Goal: Task Accomplishment & Management: Manage account settings

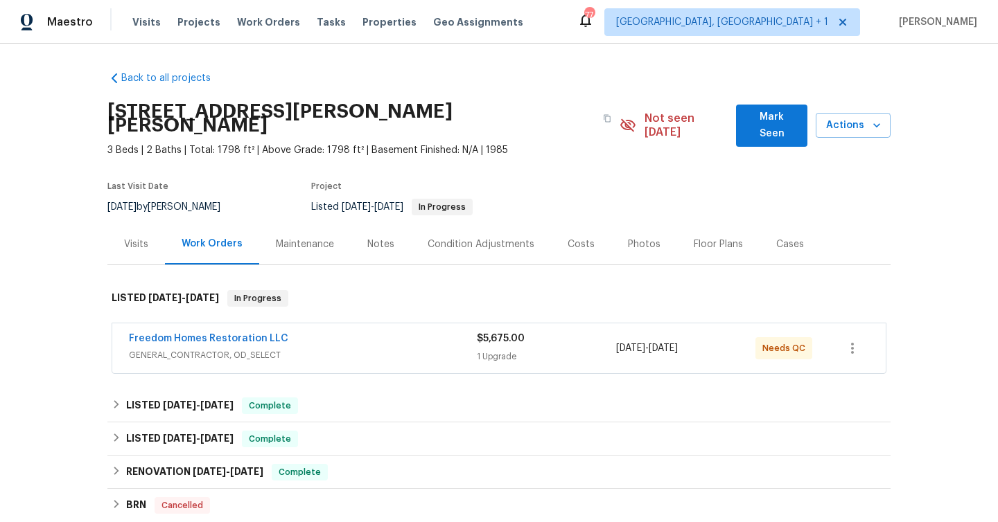
click at [136, 224] on div "Visits" at bounding box center [135, 244] width 57 height 41
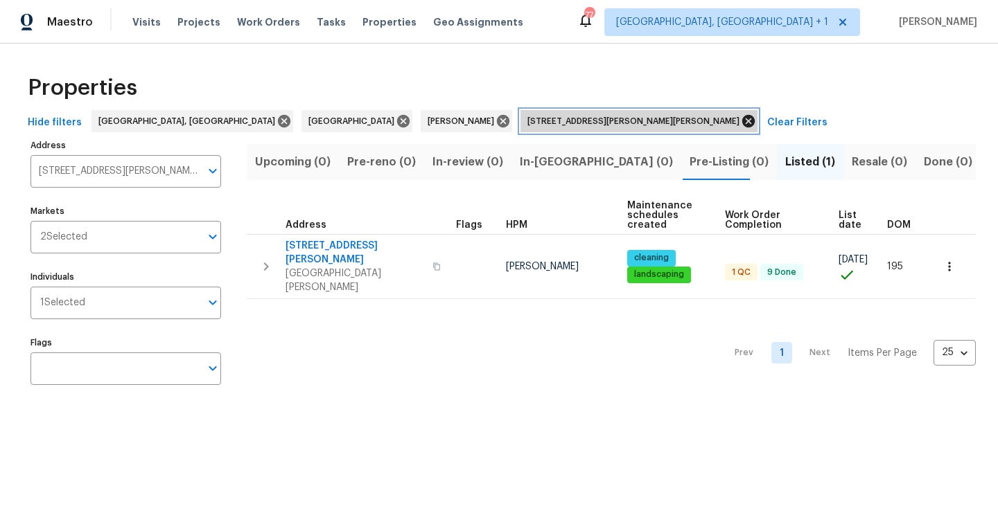
click at [742, 121] on icon at bounding box center [748, 121] width 12 height 12
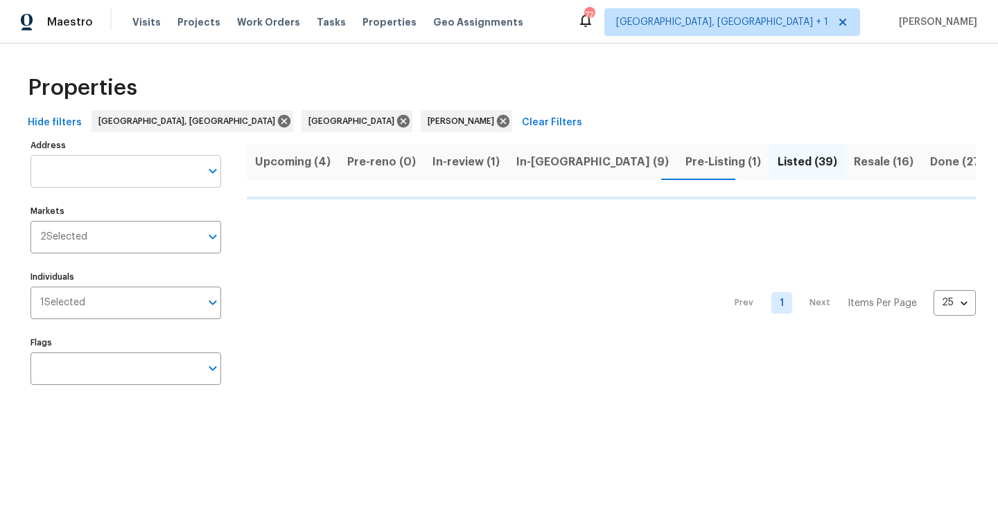
click at [122, 184] on input "Address" at bounding box center [115, 171] width 170 height 33
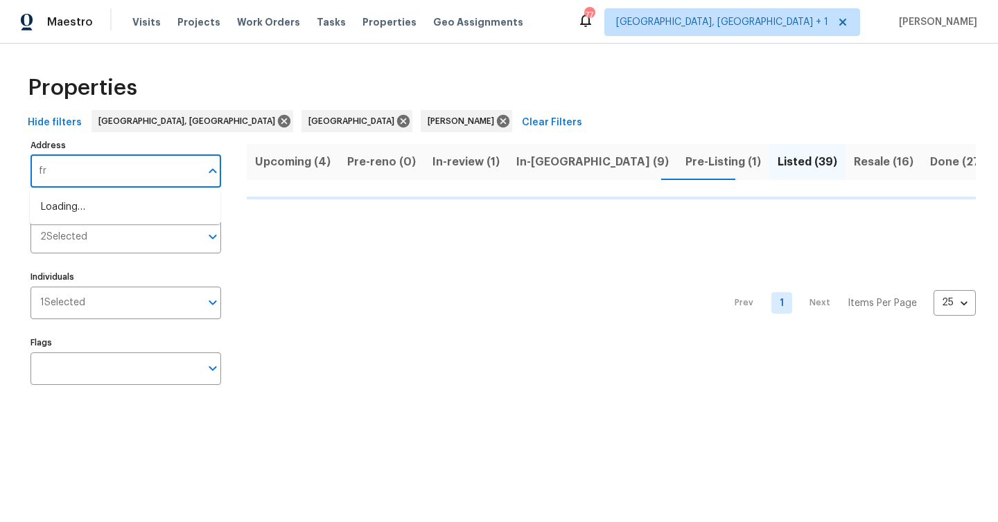
type input "fra"
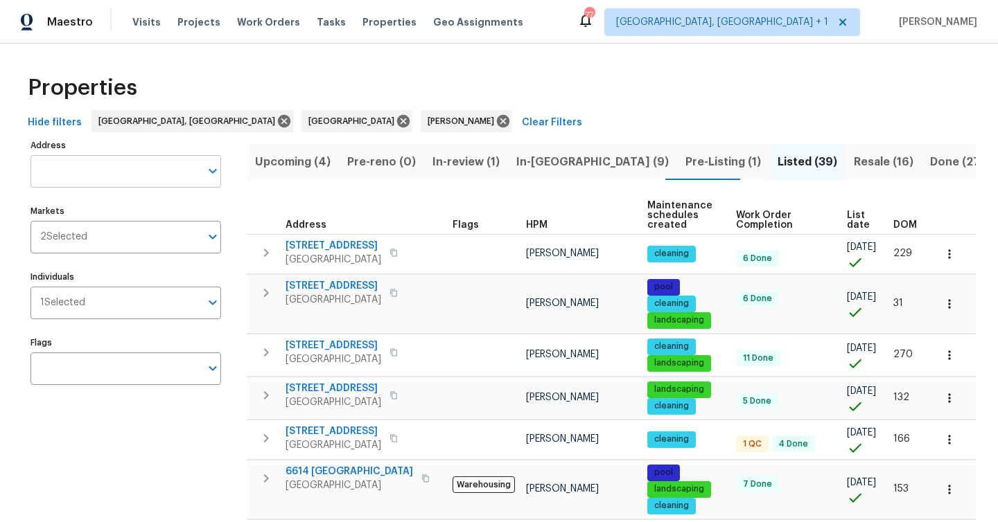
click at [99, 167] on input "Address" at bounding box center [115, 171] width 170 height 33
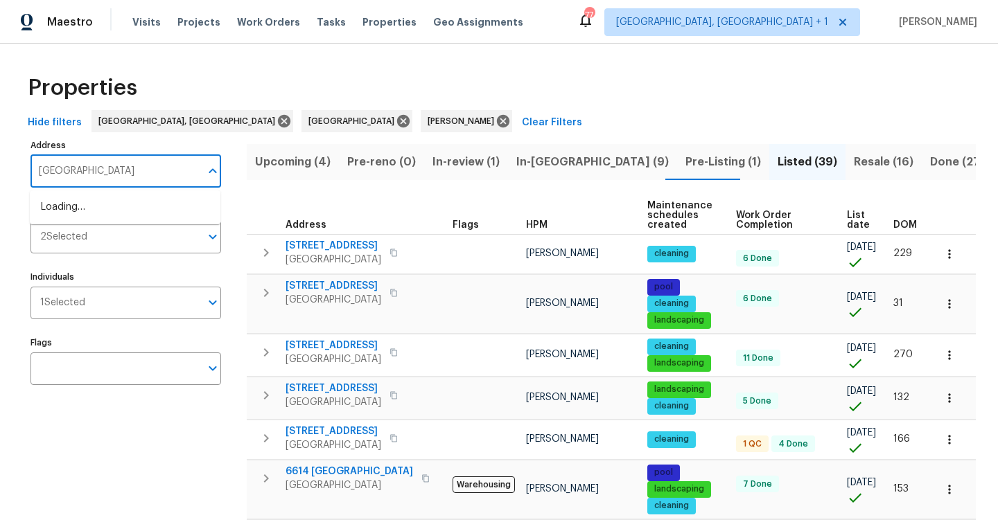
type input "frances"
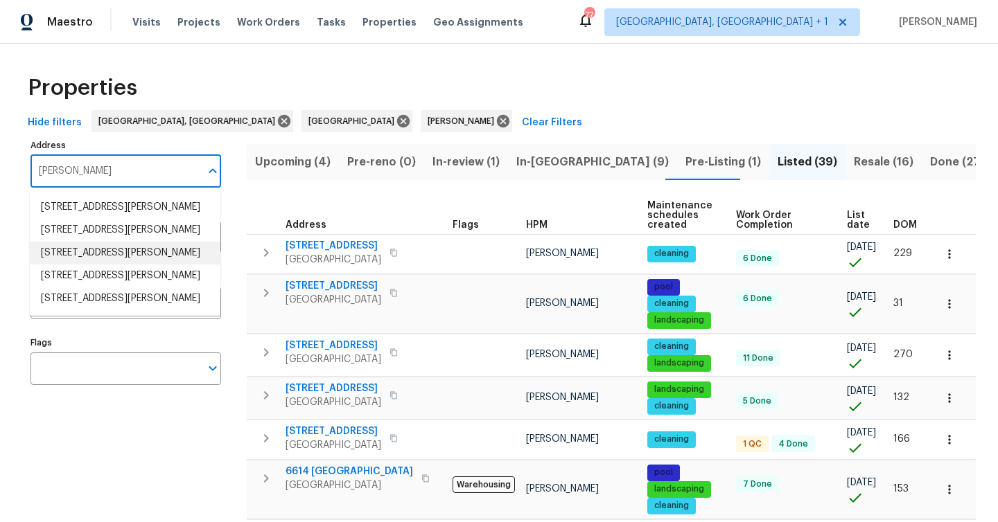
click at [146, 261] on li "13635 Frances Ave Hudson FL 34667" at bounding box center [125, 253] width 191 height 23
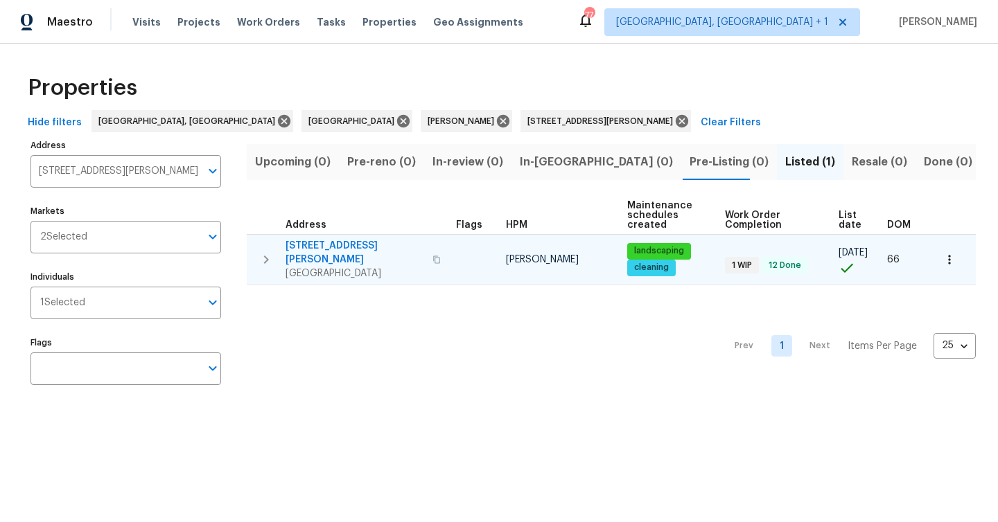
click at [433, 260] on div "13635 Frances Ave Hudson, FL 34667" at bounding box center [364, 260] width 159 height 42
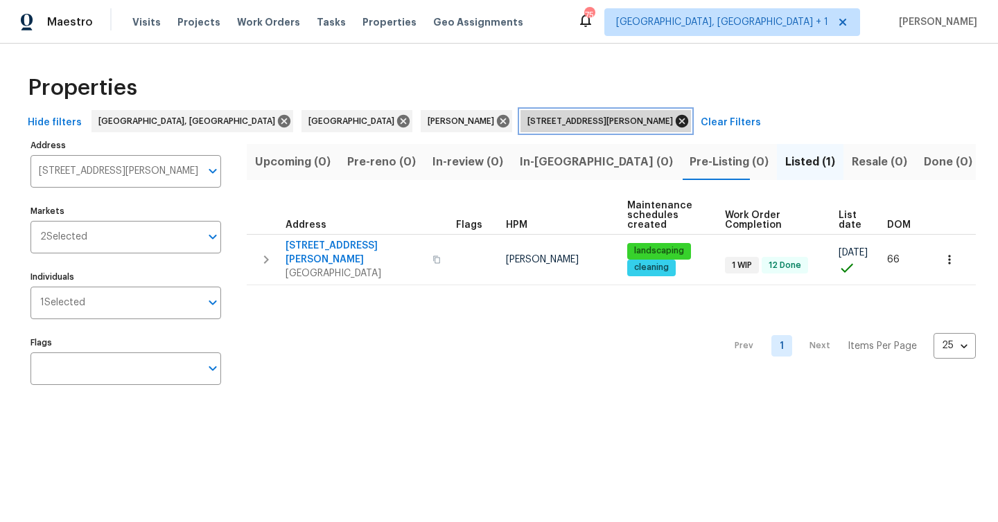
click at [675, 122] on icon at bounding box center [681, 121] width 12 height 12
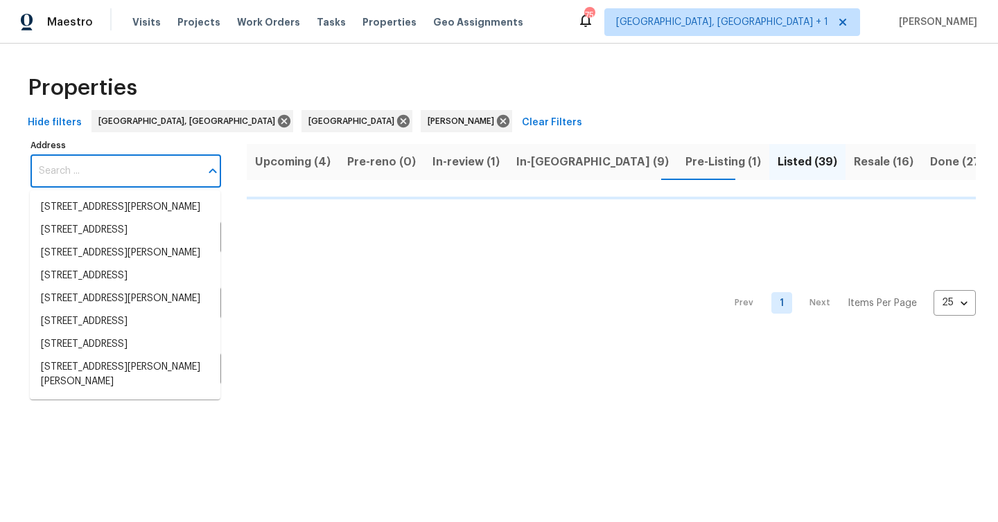
click at [66, 179] on input "Address" at bounding box center [115, 171] width 170 height 33
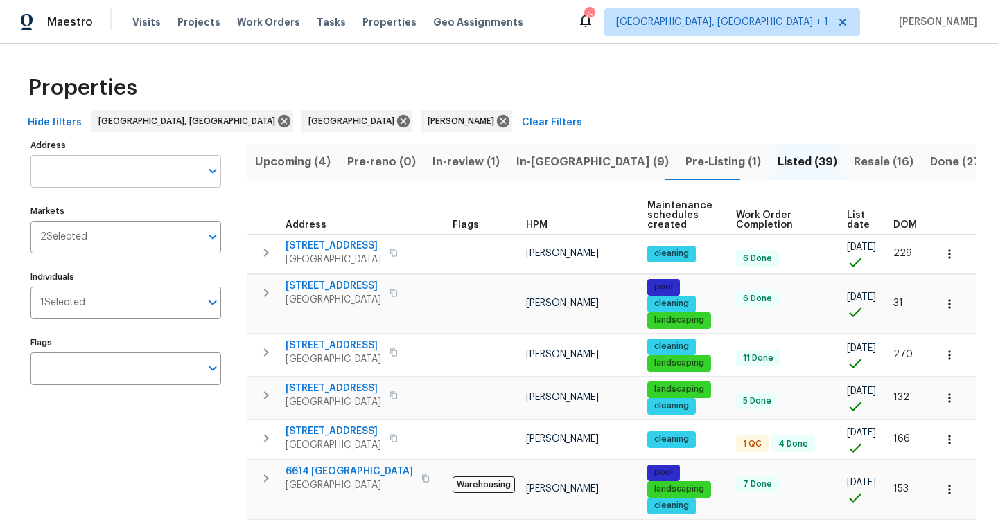
click at [88, 168] on input "Address" at bounding box center [115, 171] width 170 height 33
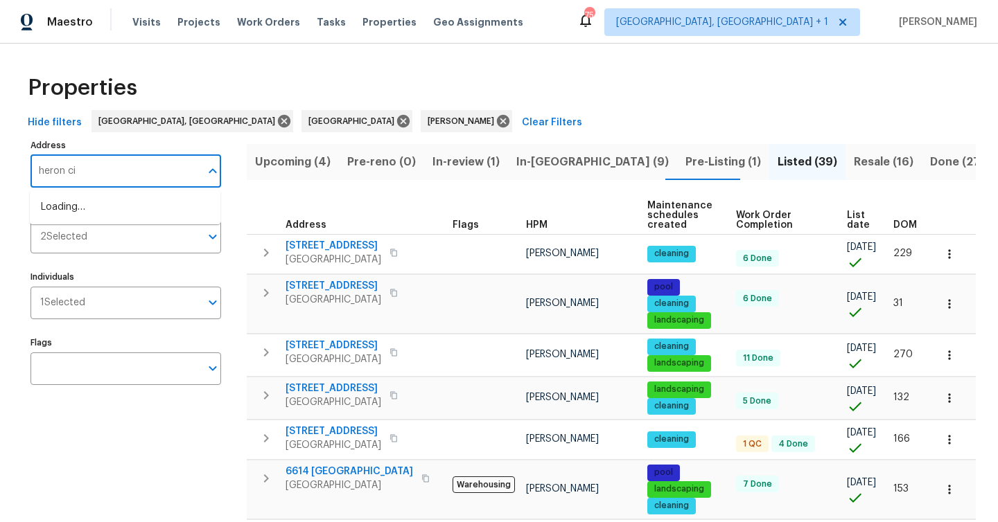
type input "heron cir"
click at [114, 239] on li "2253 Heron Cir Clearwater FL 33762" at bounding box center [125, 230] width 191 height 23
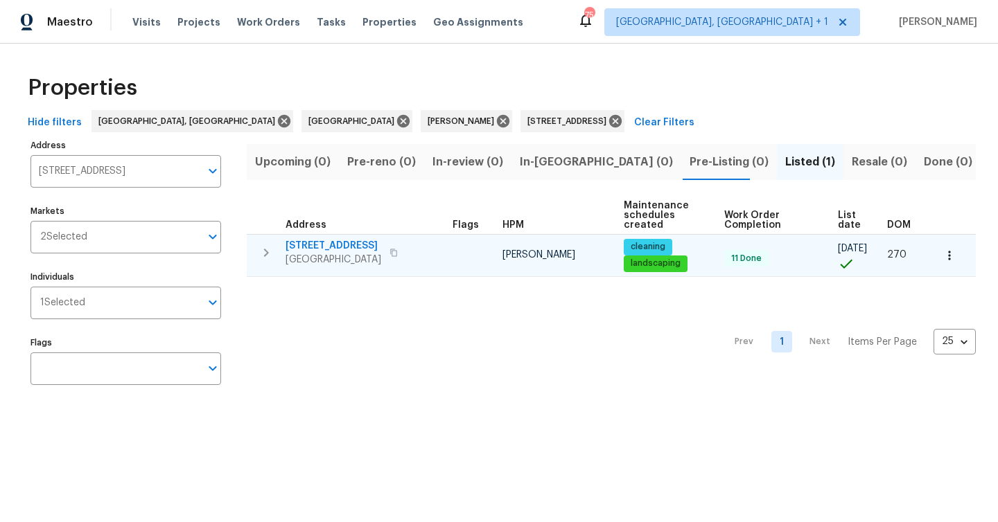
click at [347, 260] on span "Clearwater, FL 33762" at bounding box center [333, 260] width 96 height 14
click at [963, 253] on button "button" at bounding box center [949, 255] width 30 height 30
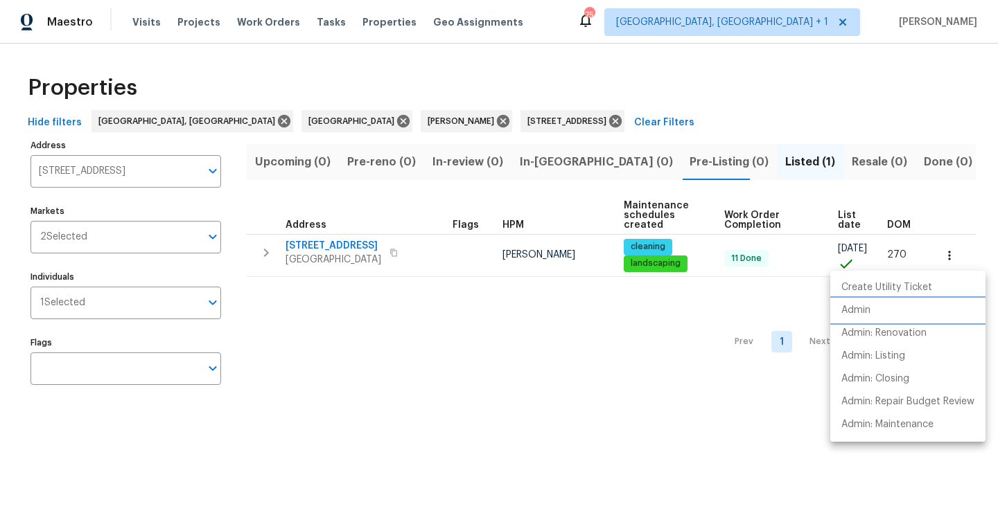
click at [903, 308] on li "Admin" at bounding box center [907, 310] width 155 height 23
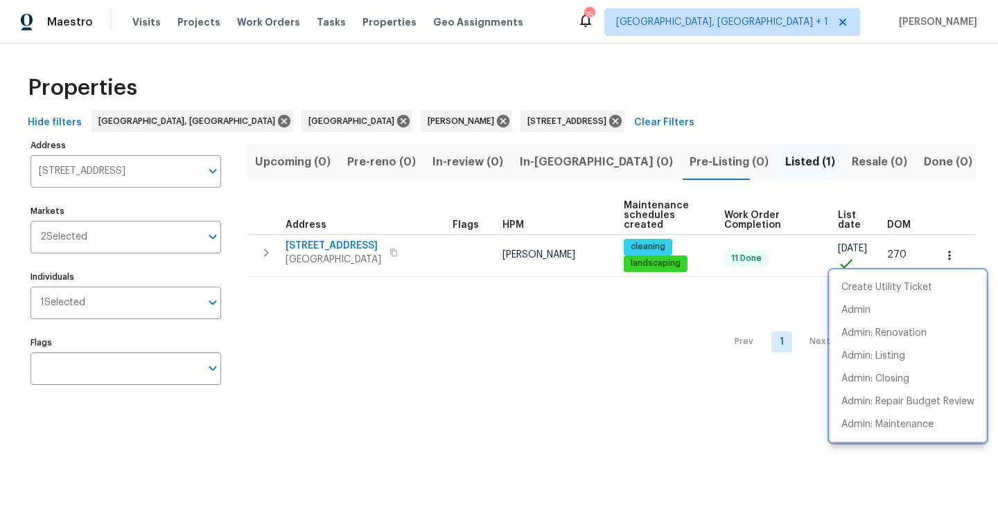
click at [265, 251] on div at bounding box center [499, 261] width 998 height 522
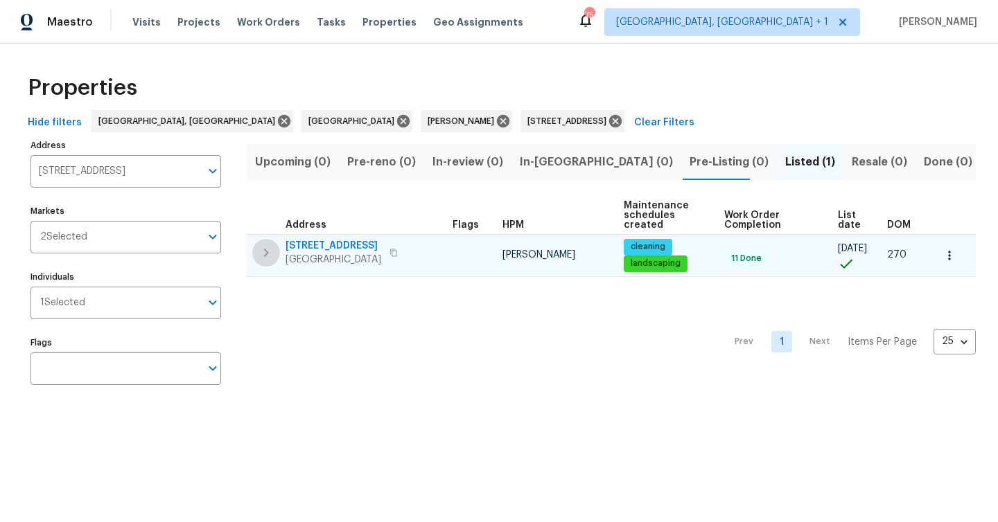
click at [265, 256] on icon "button" at bounding box center [266, 253] width 5 height 8
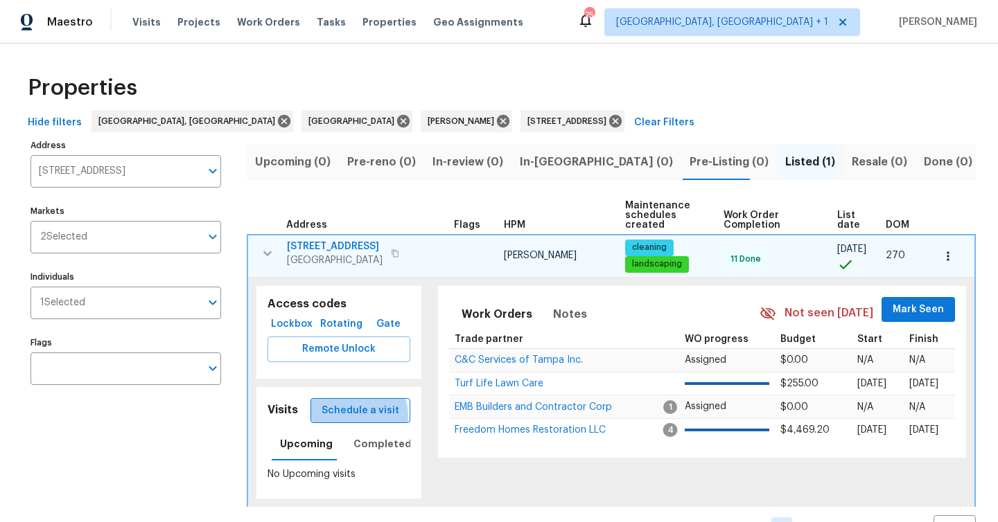
click at [360, 416] on span "Schedule a visit" at bounding box center [360, 410] width 78 height 17
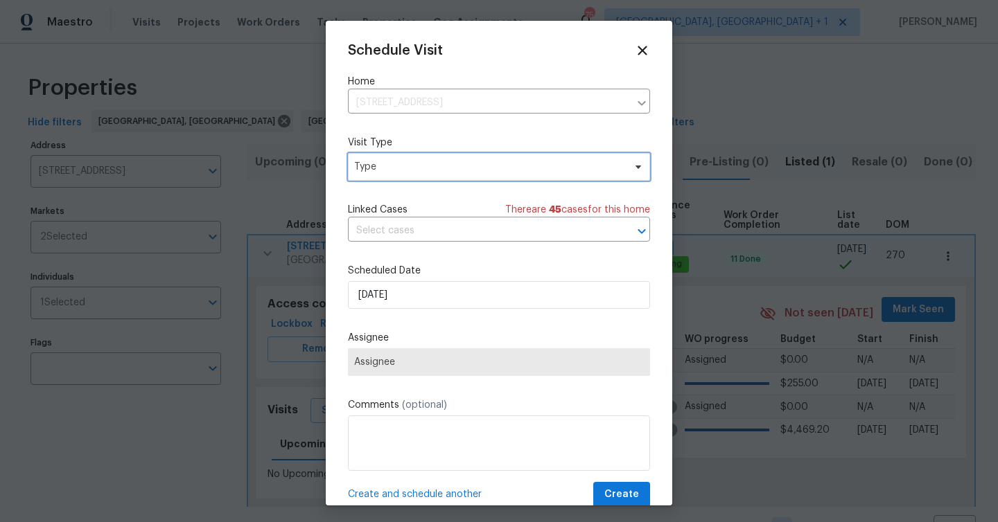
click at [406, 172] on span "Type" at bounding box center [488, 167] width 269 height 14
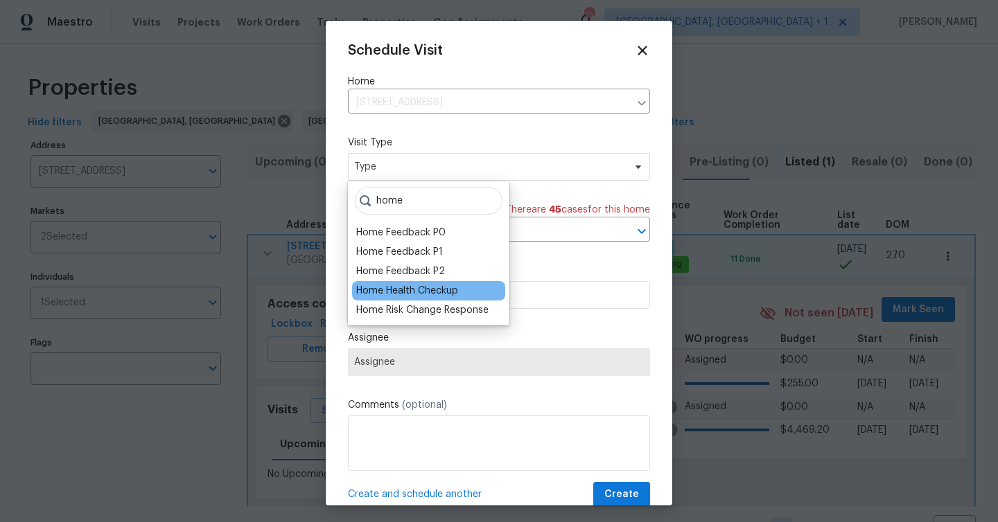
type input "home"
click at [405, 293] on div "Home Health Checkup" at bounding box center [407, 291] width 102 height 14
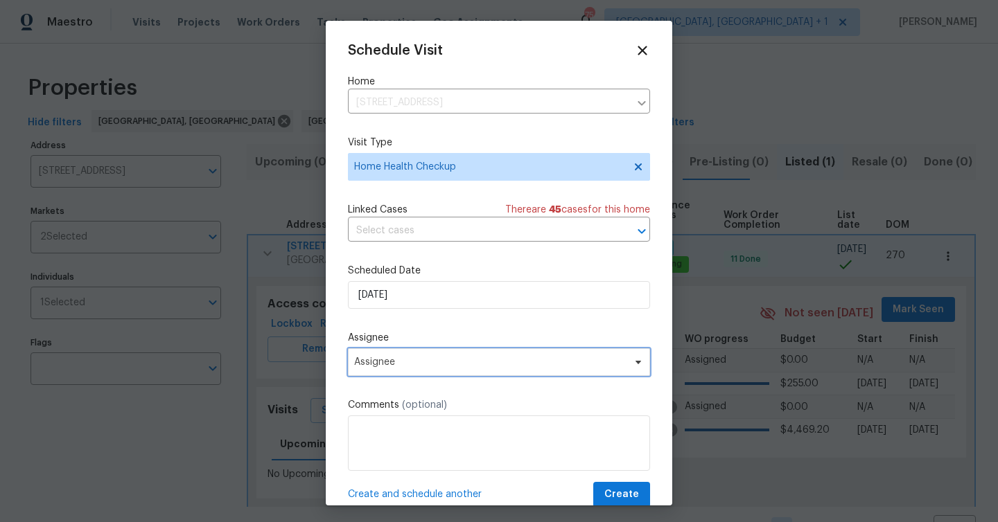
click at [435, 374] on span "Assignee" at bounding box center [499, 362] width 302 height 28
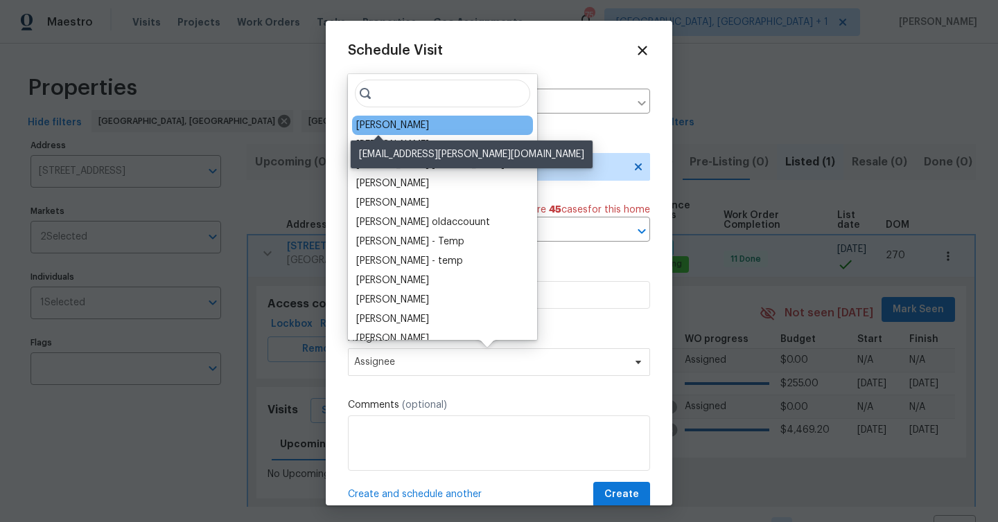
click at [400, 124] on div "[PERSON_NAME]" at bounding box center [392, 125] width 73 height 14
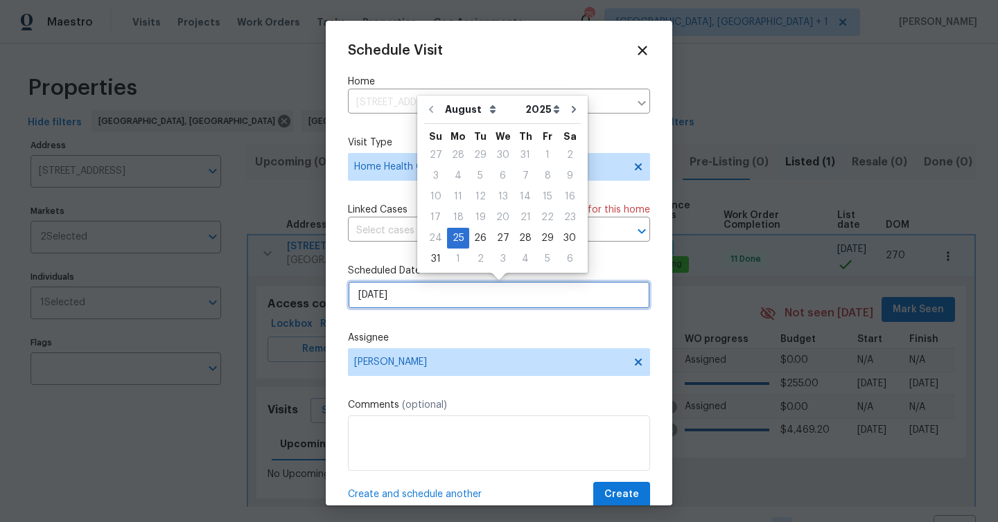
click at [459, 300] on input "[DATE]" at bounding box center [499, 295] width 302 height 28
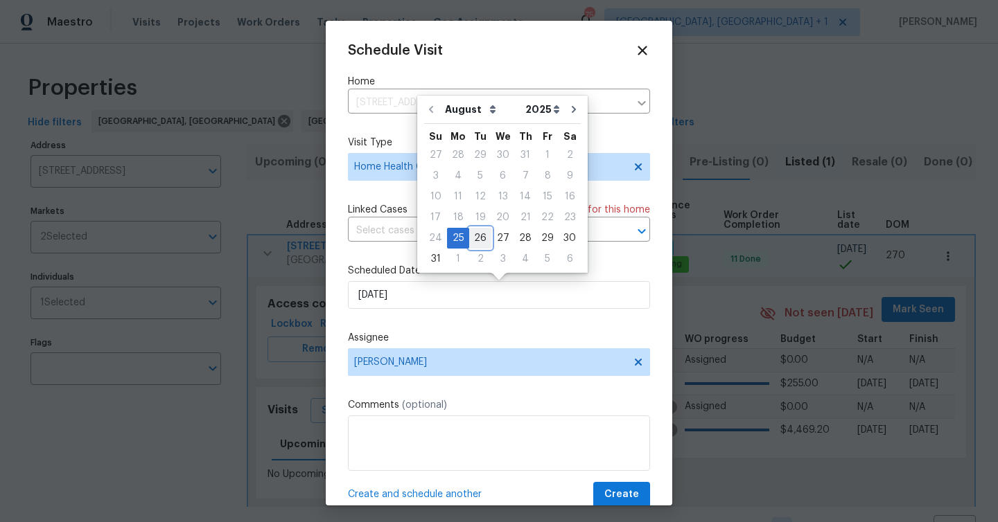
click at [476, 232] on div "26" at bounding box center [480, 238] width 22 height 19
type input "8/26/2025"
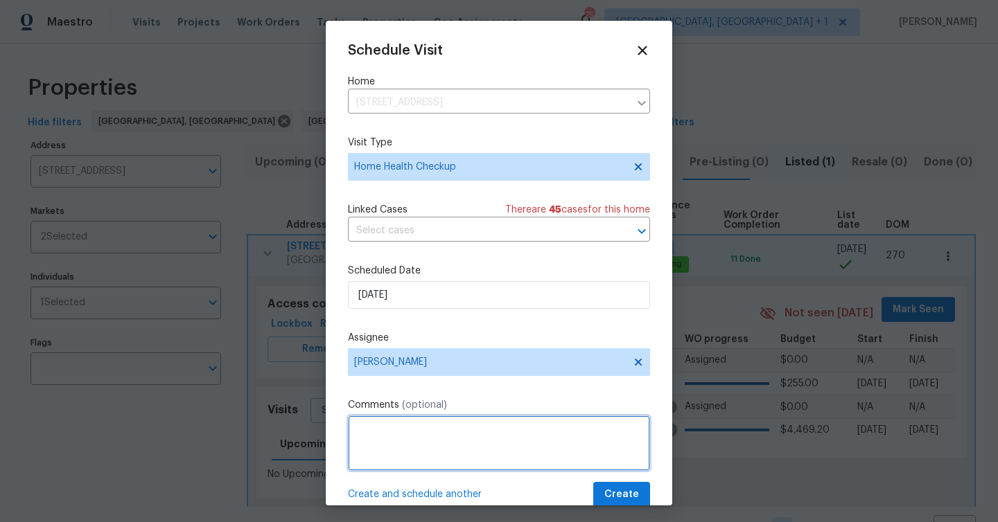
click at [393, 466] on textarea at bounding box center [499, 443] width 302 height 55
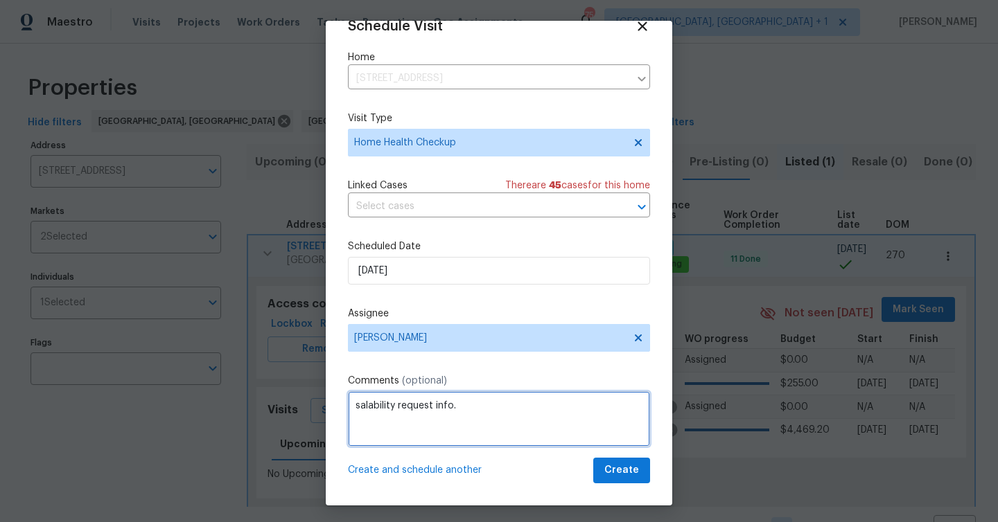
type textarea "salability request info."
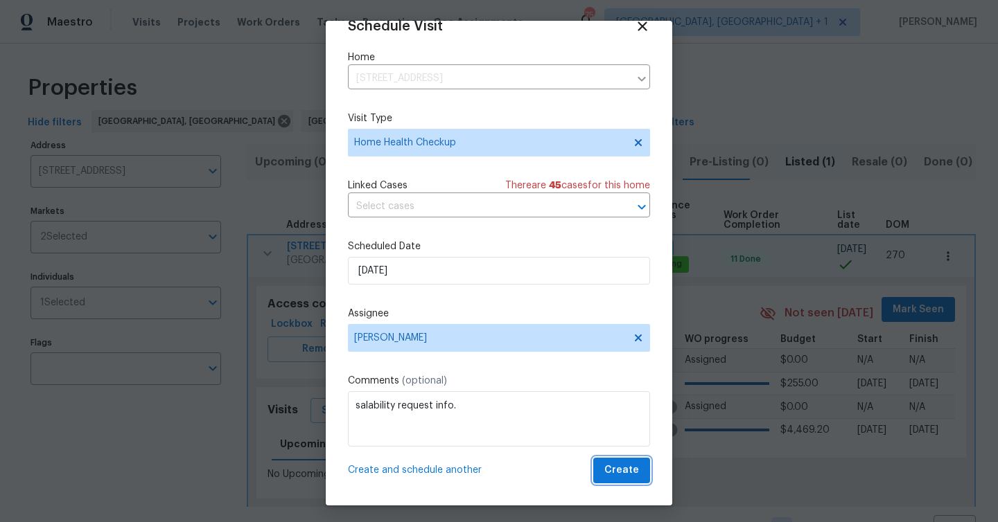
click at [617, 468] on span "Create" at bounding box center [621, 470] width 35 height 17
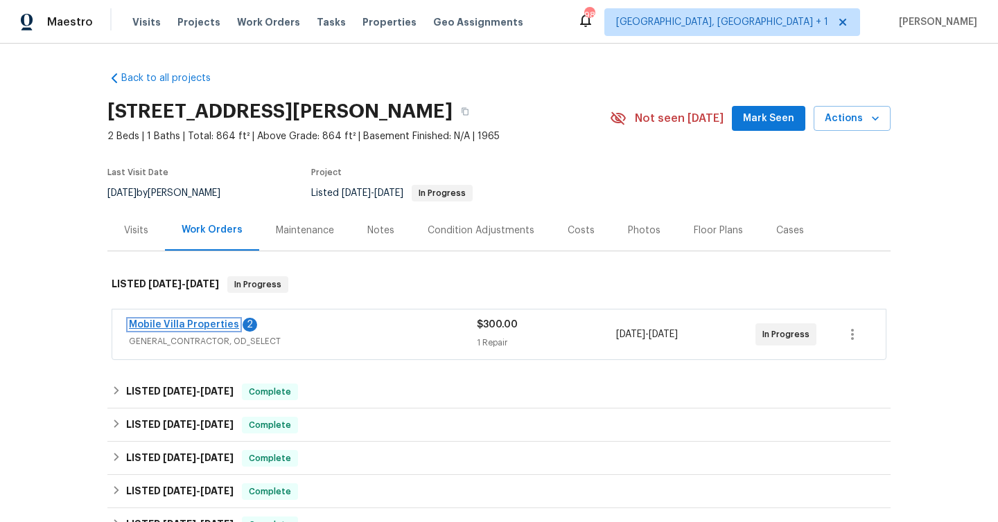
click at [222, 326] on link "Mobile Villa Properties" at bounding box center [184, 325] width 110 height 10
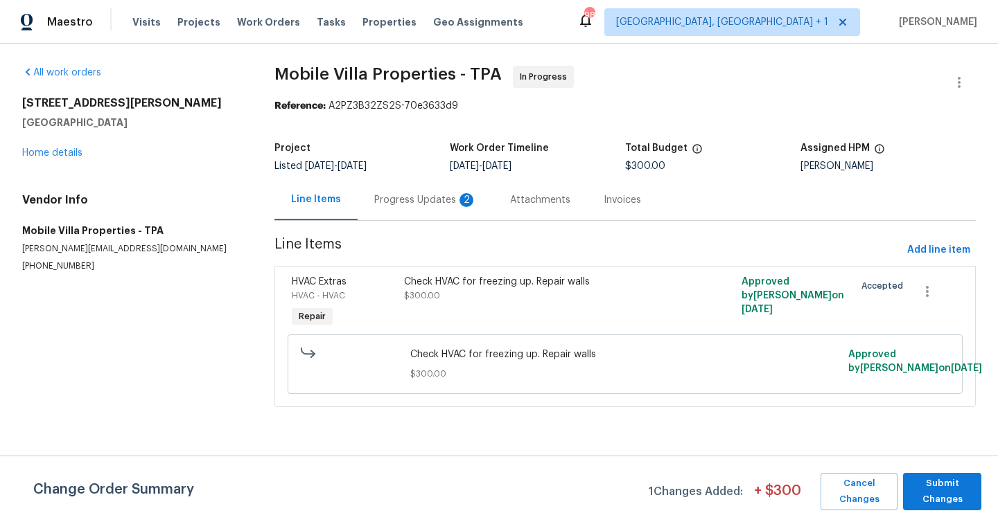
click at [430, 204] on div "Progress Updates 2" at bounding box center [425, 200] width 103 height 14
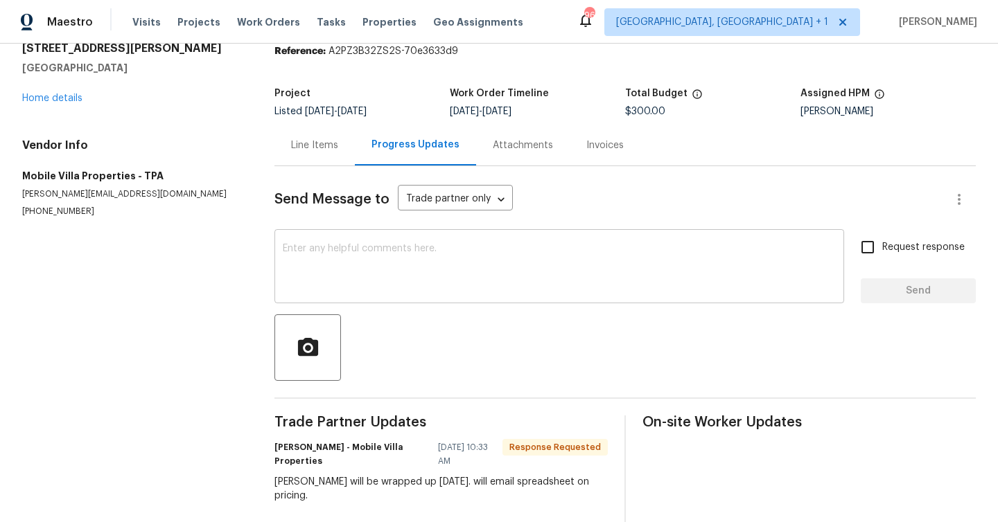
scroll to position [115, 0]
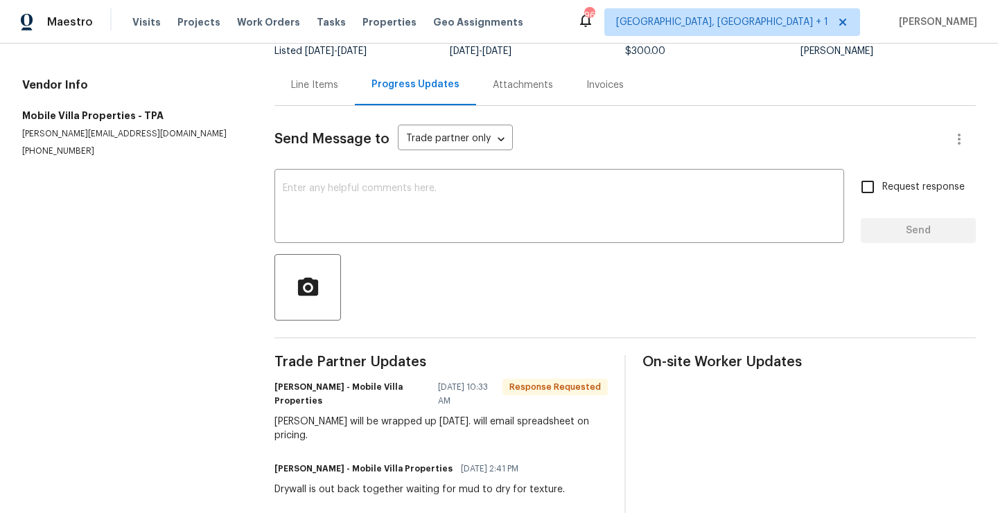
click at [324, 98] on div "Line Items" at bounding box center [314, 84] width 80 height 41
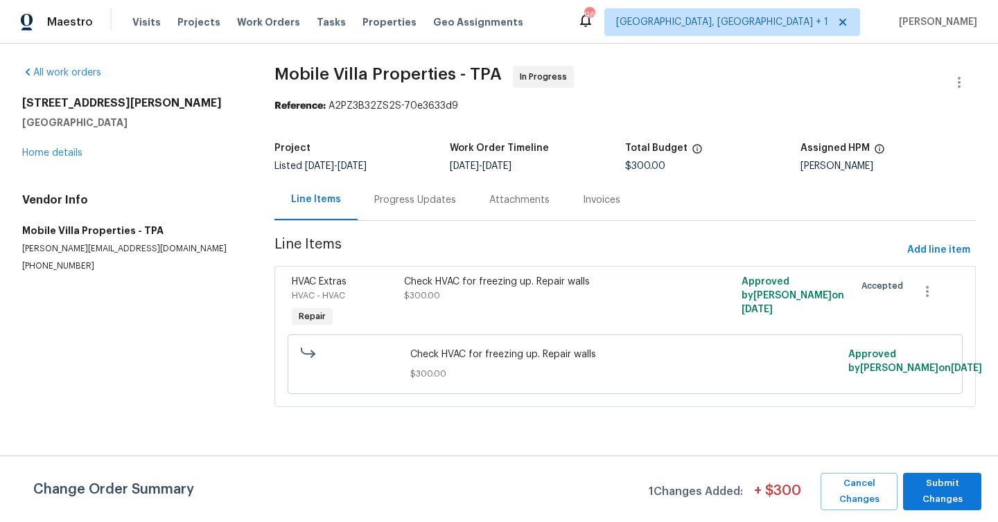
click at [494, 370] on span "$300.00" at bounding box center [625, 374] width 430 height 14
click at [504, 284] on div "Check HVAC for freezing up. Repair walls" at bounding box center [540, 282] width 273 height 14
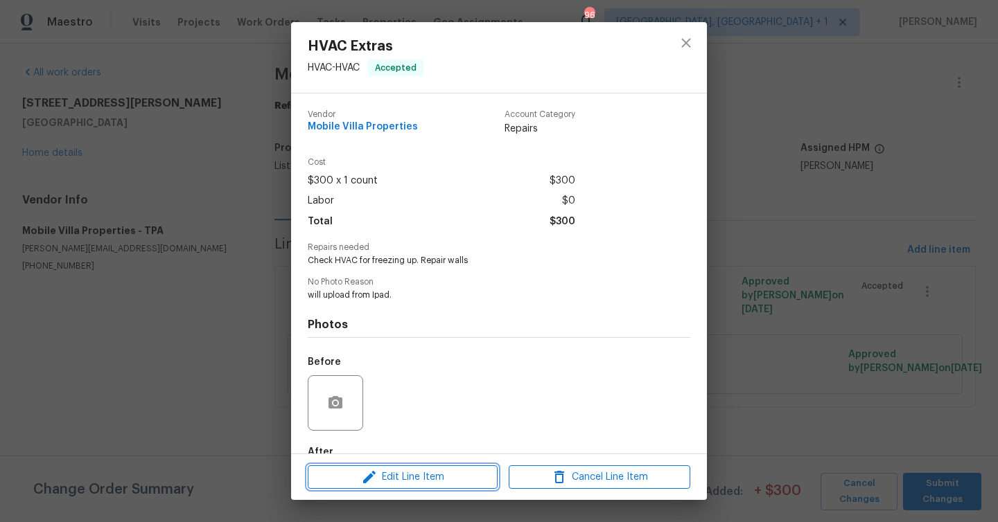
click at [436, 473] on span "Edit Line Item" at bounding box center [403, 477] width 182 height 17
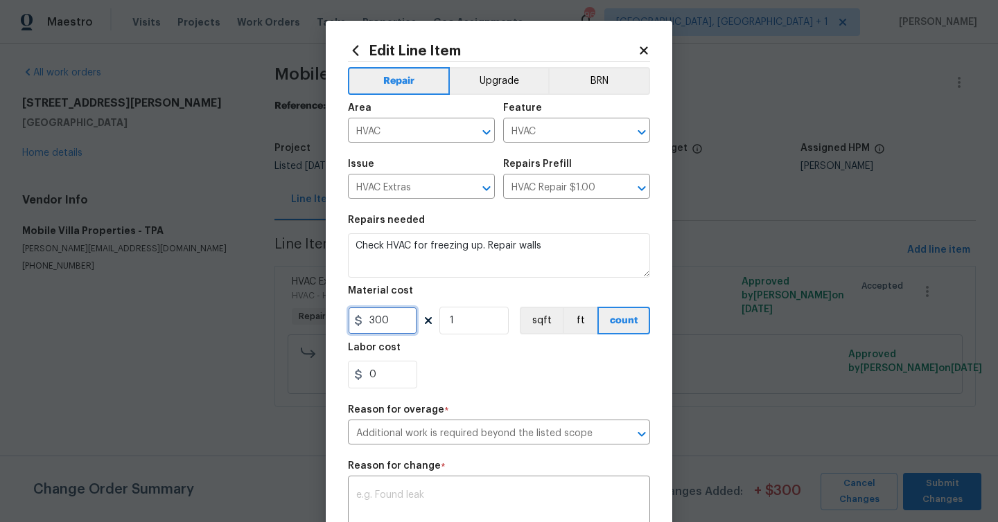
click at [404, 324] on input "300" at bounding box center [382, 321] width 69 height 28
type input "950"
click at [449, 503] on textarea at bounding box center [498, 504] width 285 height 29
click at [444, 425] on input "Additional work is required beyond the listed scope" at bounding box center [479, 433] width 263 height 21
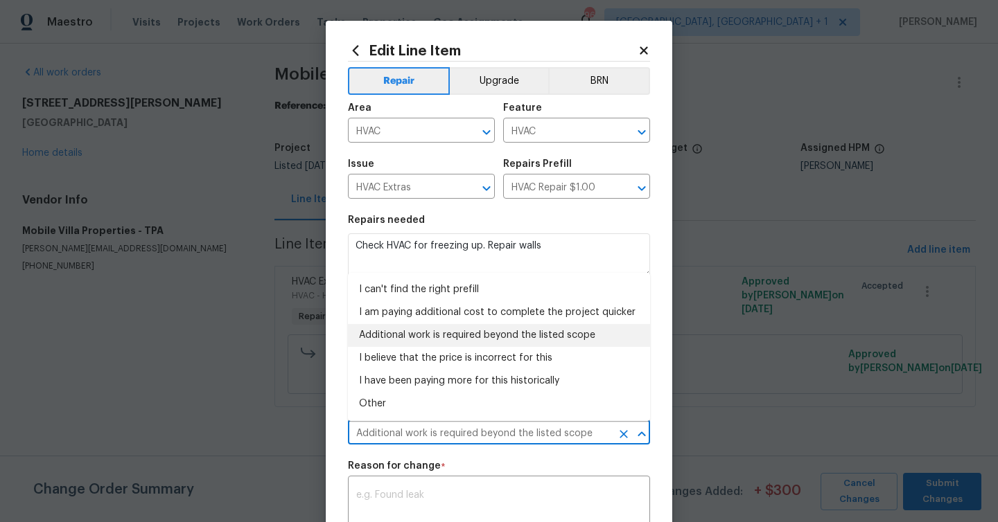
click at [452, 333] on li "Additional work is required beyond the listed scope" at bounding box center [499, 335] width 302 height 23
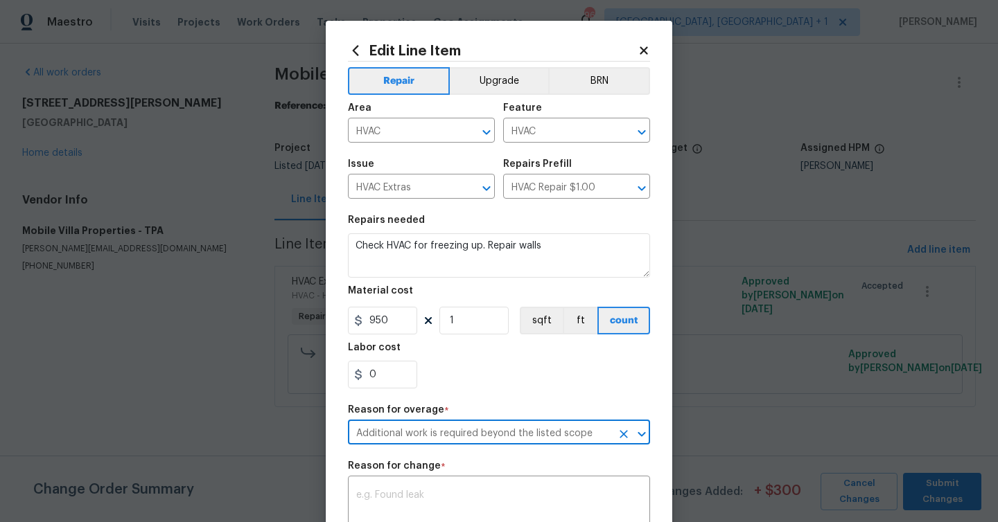
click at [482, 383] on div "0" at bounding box center [499, 375] width 302 height 28
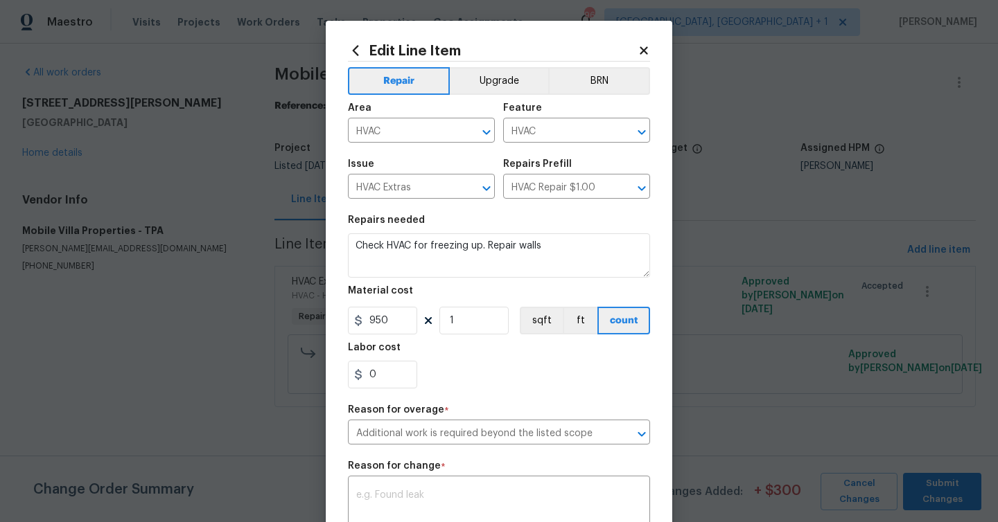
scroll to position [115, 0]
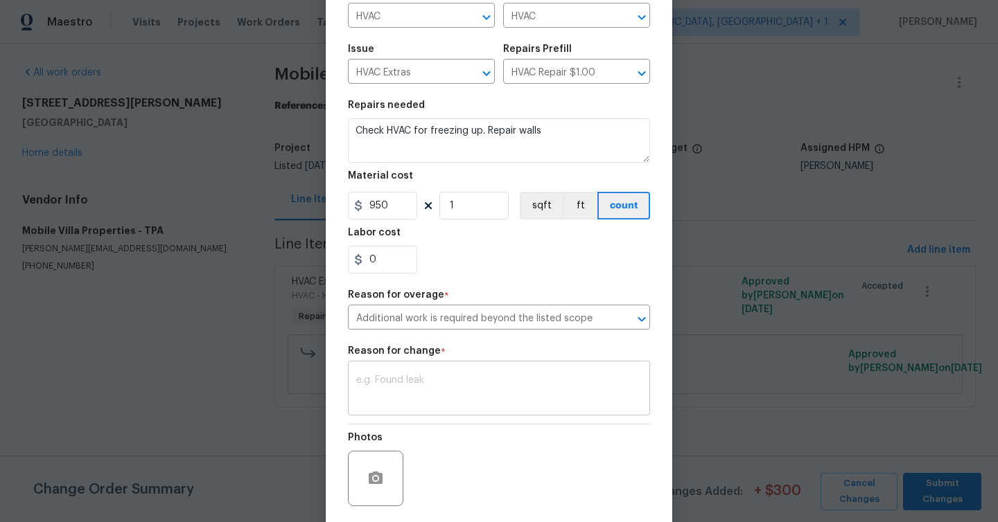
click at [475, 410] on div "x ​" at bounding box center [499, 389] width 302 height 51
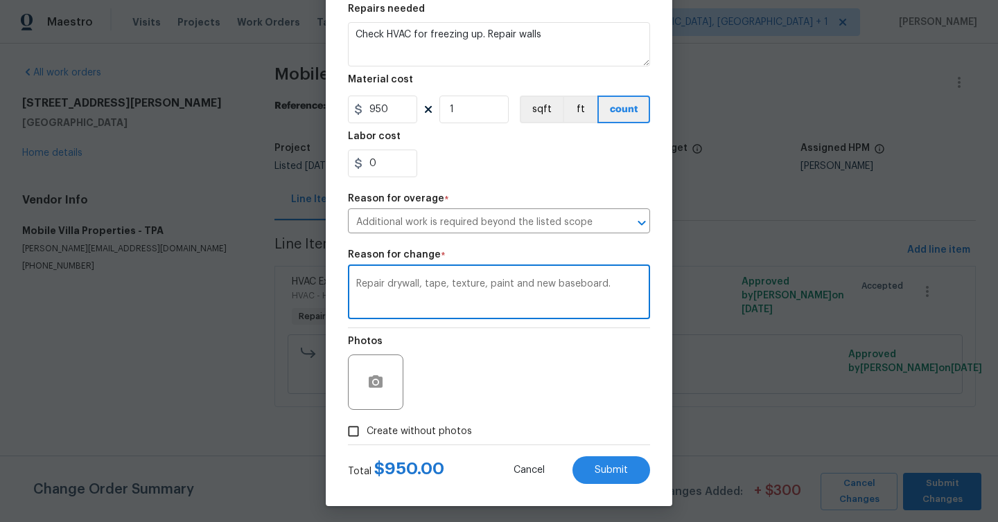
scroll to position [217, 0]
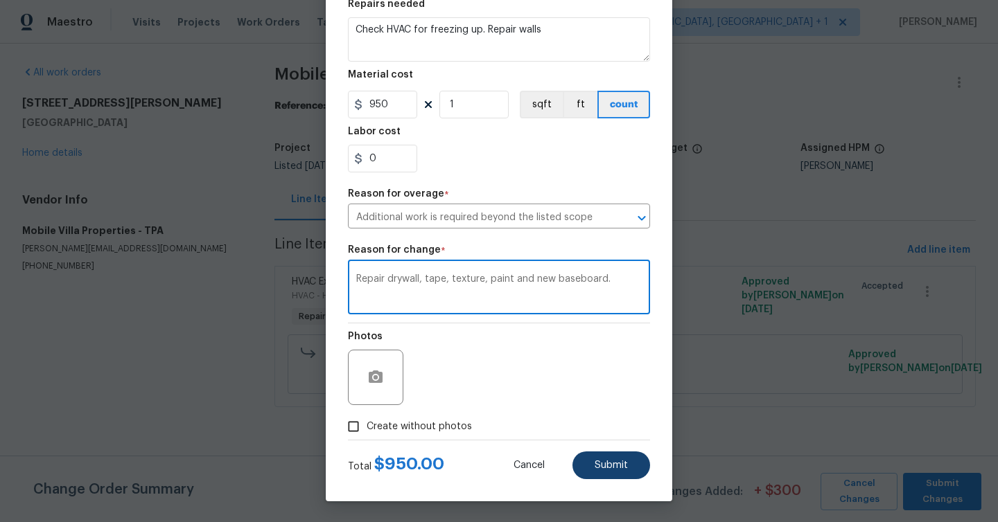
type textarea "Repair drywall, tape, texture, paint and new baseboard."
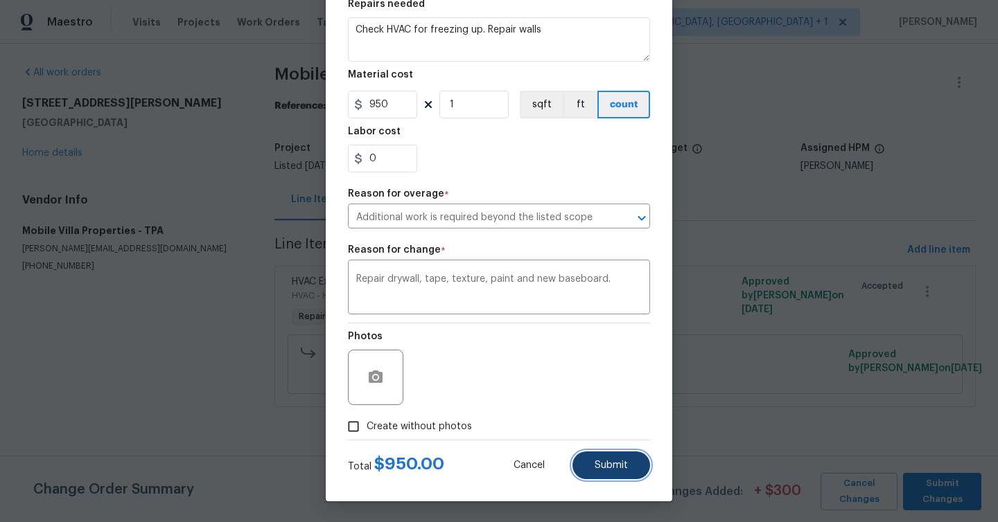
click at [605, 458] on button "Submit" at bounding box center [611, 466] width 78 height 28
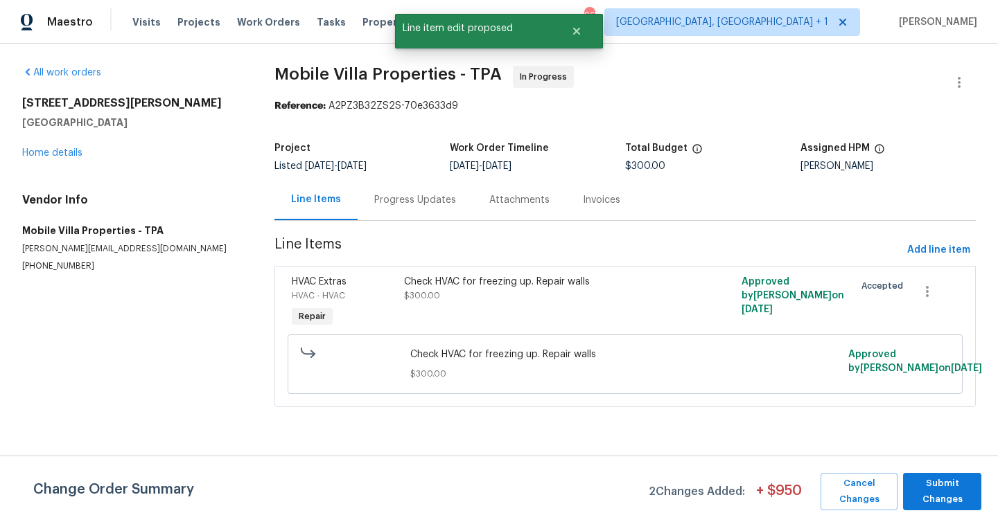
scroll to position [0, 0]
click at [946, 488] on span "Submit Changes" at bounding box center [942, 492] width 64 height 32
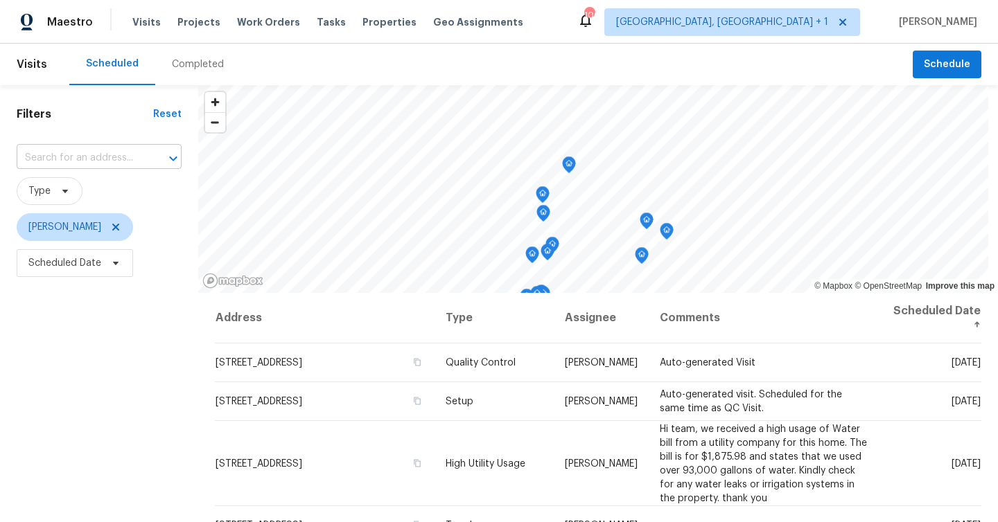
click at [100, 154] on input "text" at bounding box center [80, 158] width 126 height 21
paste input "[STREET_ADDRESS]"
type input "[STREET_ADDRESS]"
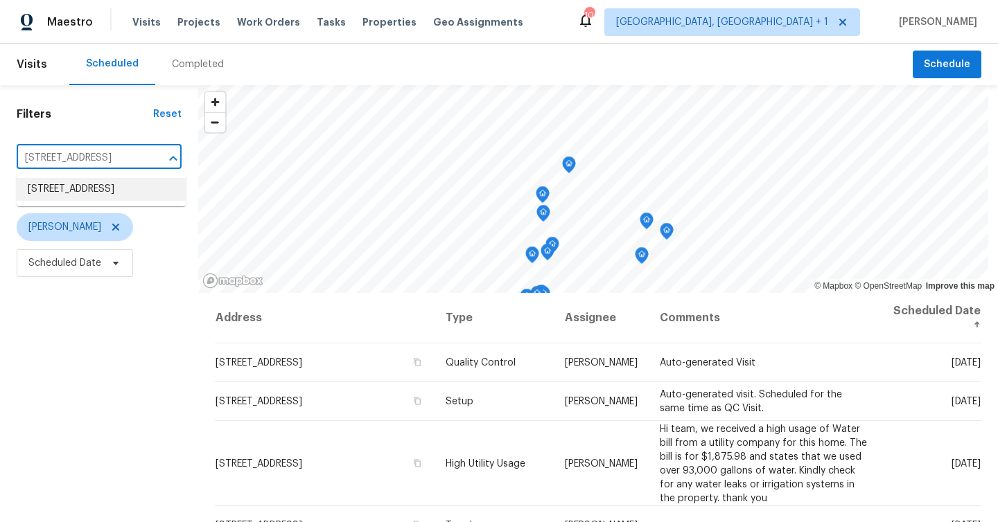
click at [128, 199] on li "[STREET_ADDRESS]" at bounding box center [101, 189] width 169 height 23
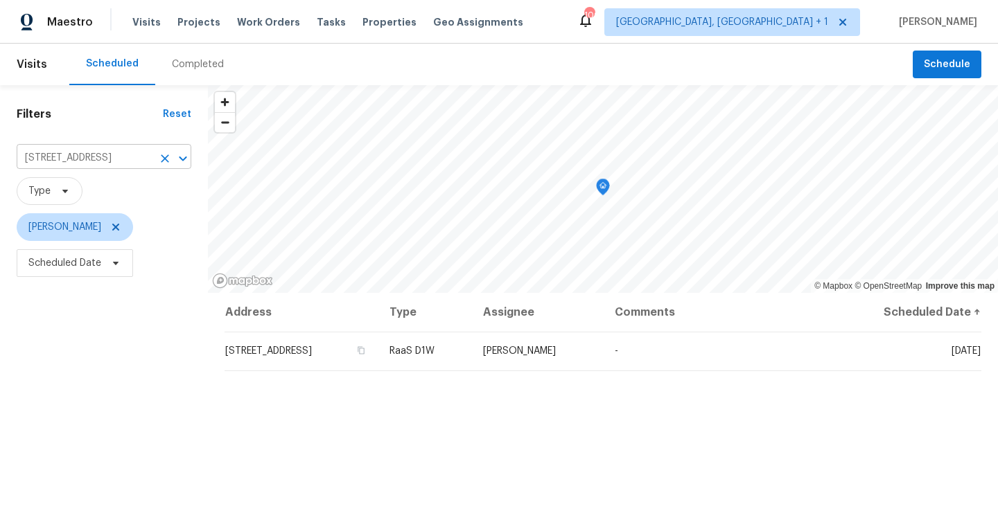
click at [166, 156] on icon "Clear" at bounding box center [165, 159] width 14 height 14
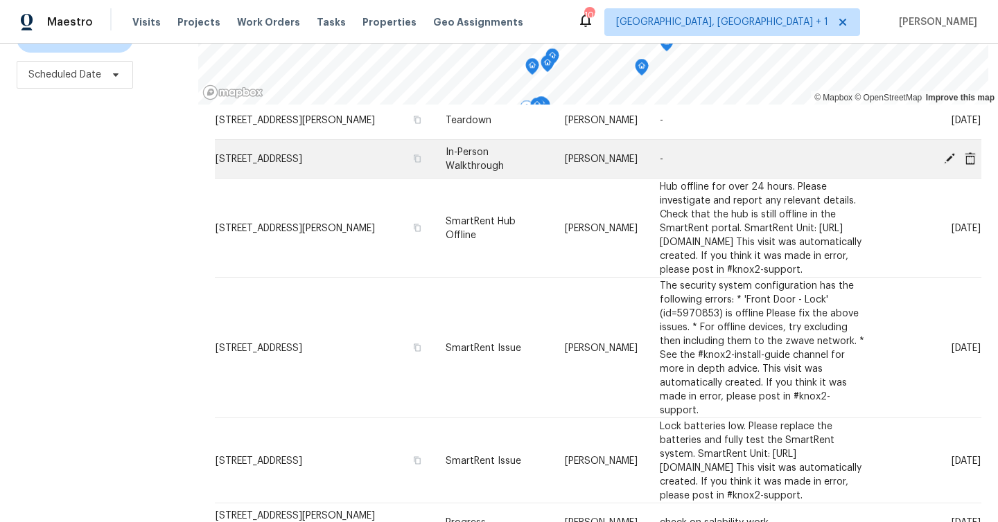
scroll to position [293, 0]
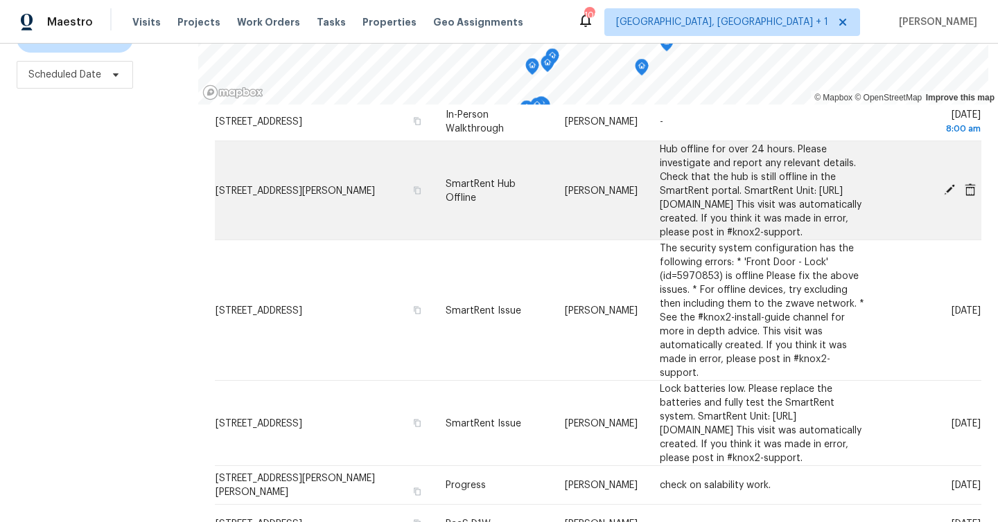
click at [949, 193] on icon at bounding box center [949, 189] width 11 height 11
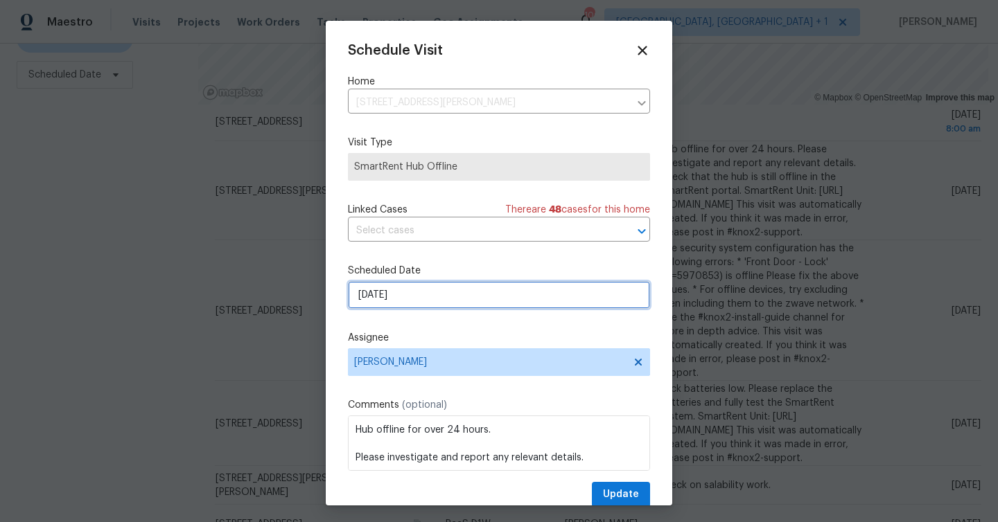
click at [475, 291] on input "8/26/2025" at bounding box center [499, 295] width 302 height 28
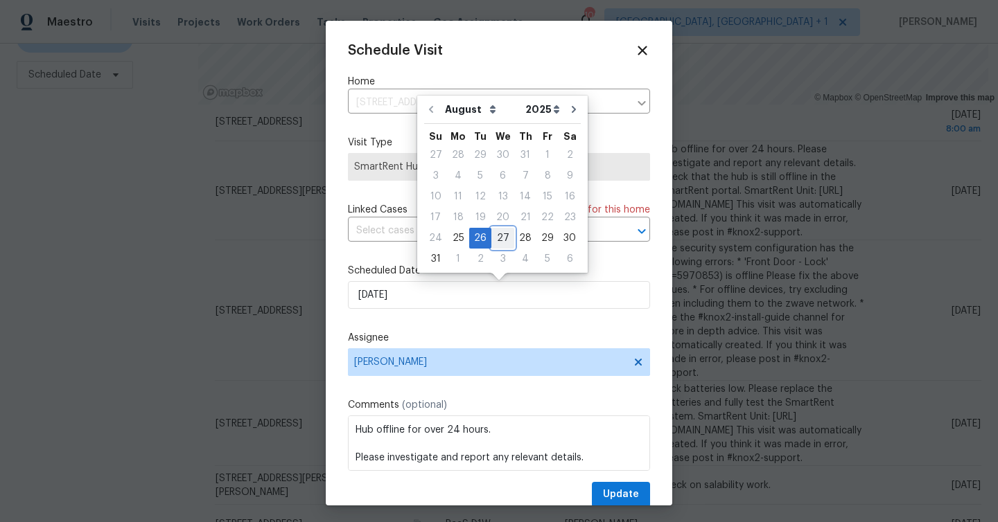
click at [491, 233] on div "27" at bounding box center [502, 238] width 23 height 19
type input "[DATE]"
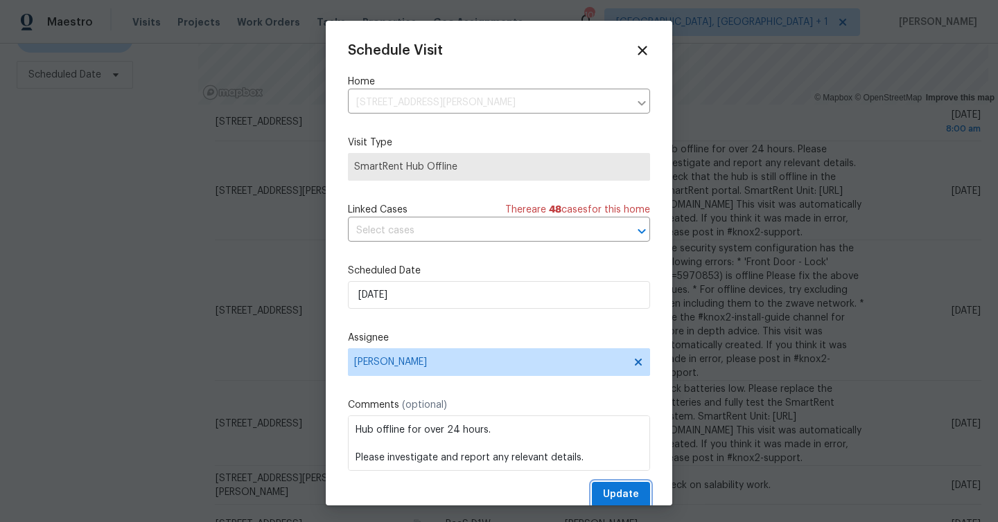
click at [619, 492] on span "Update" at bounding box center [621, 494] width 36 height 17
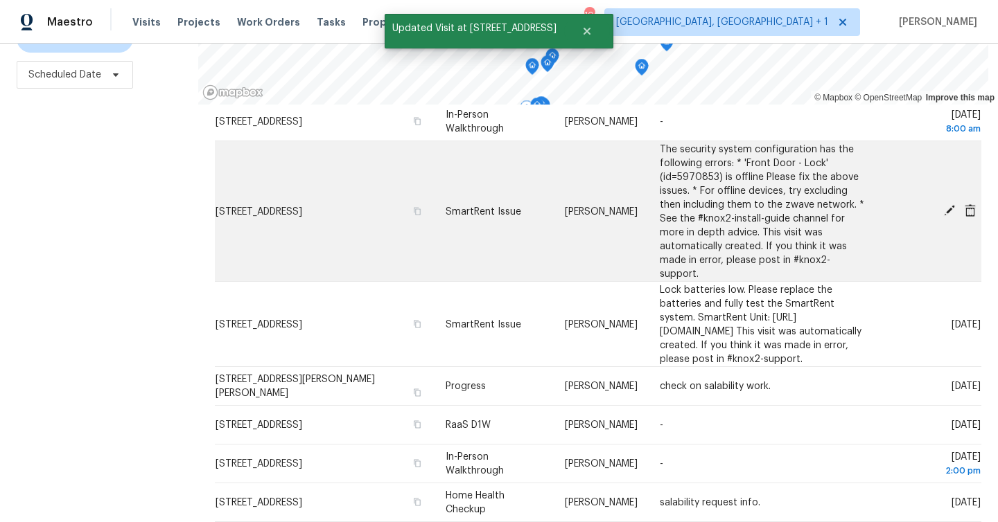
click at [950, 204] on icon at bounding box center [949, 210] width 12 height 12
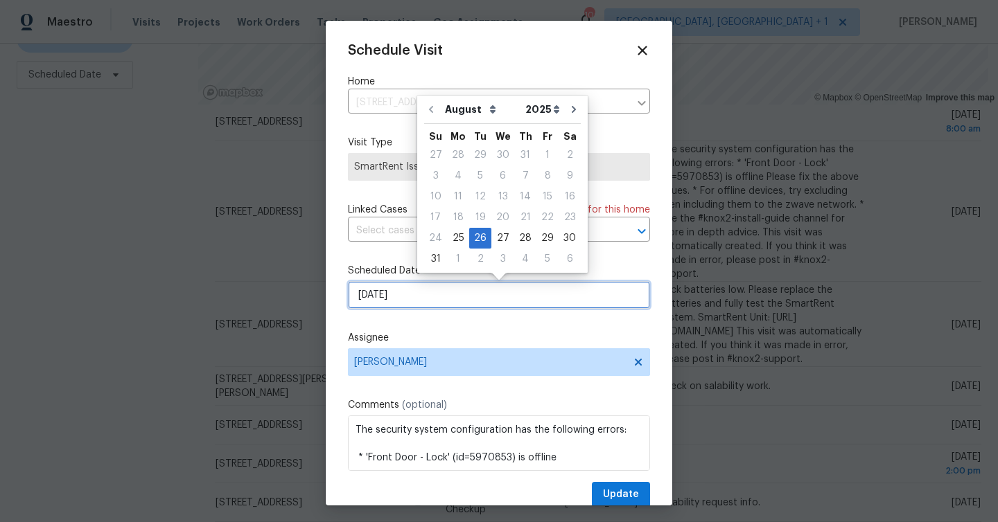
click at [543, 295] on input "8/26/2025" at bounding box center [499, 295] width 302 height 28
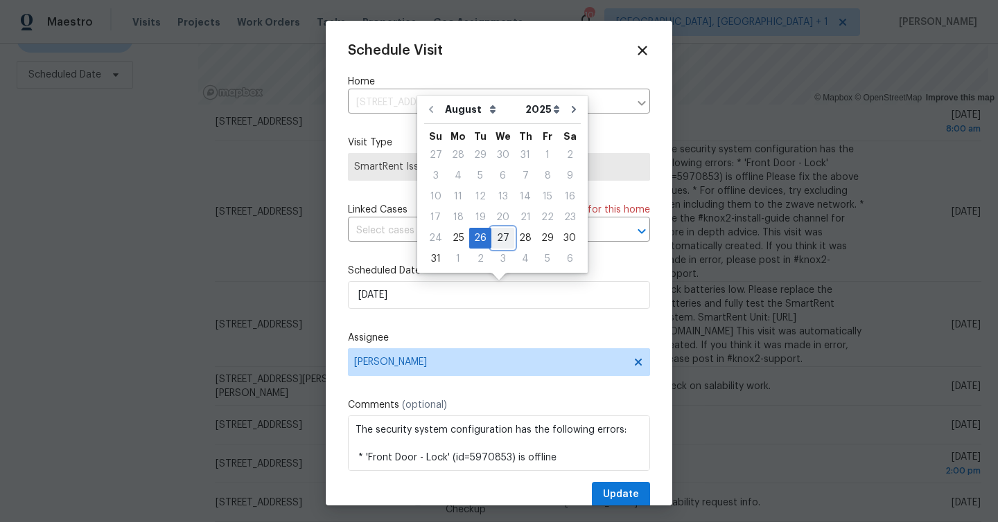
click at [502, 239] on div "27" at bounding box center [502, 238] width 23 height 19
type input "[DATE]"
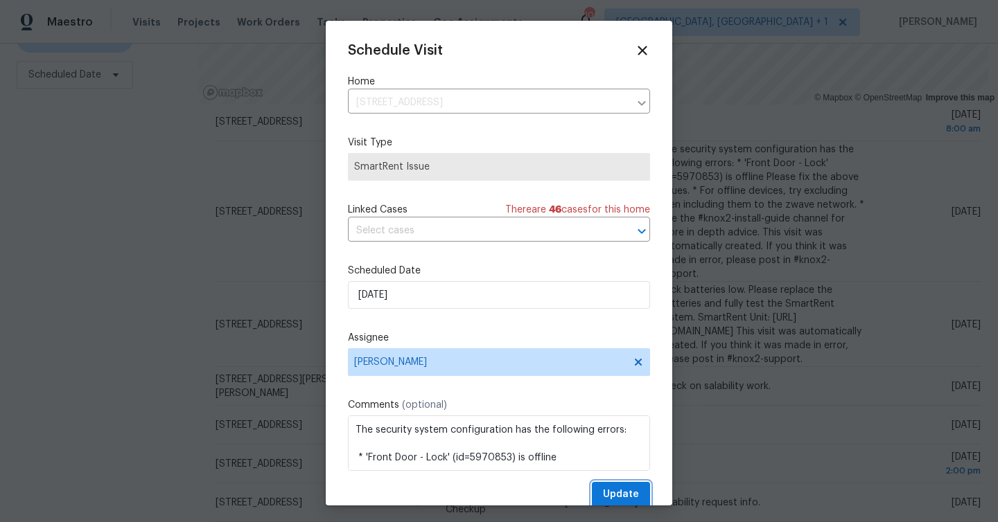
click at [617, 491] on span "Update" at bounding box center [621, 494] width 36 height 17
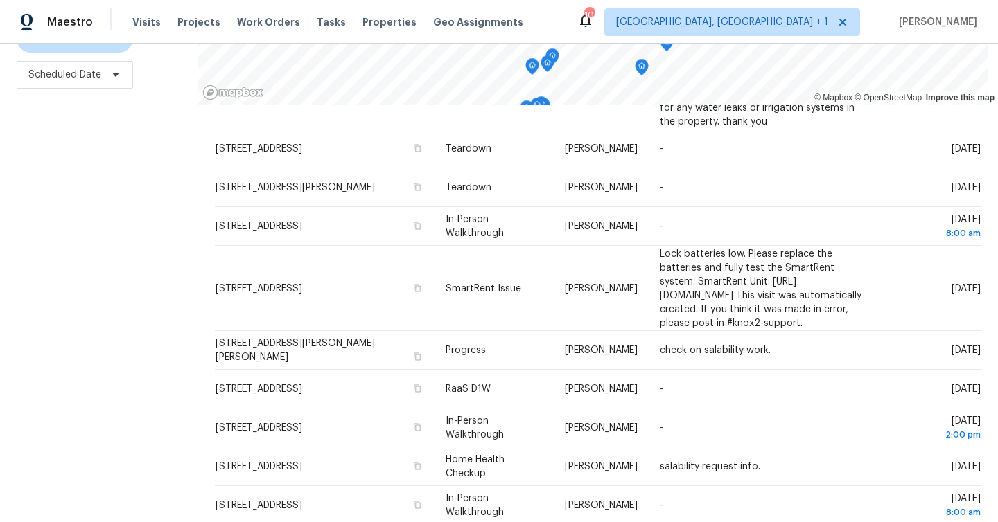
scroll to position [172, 0]
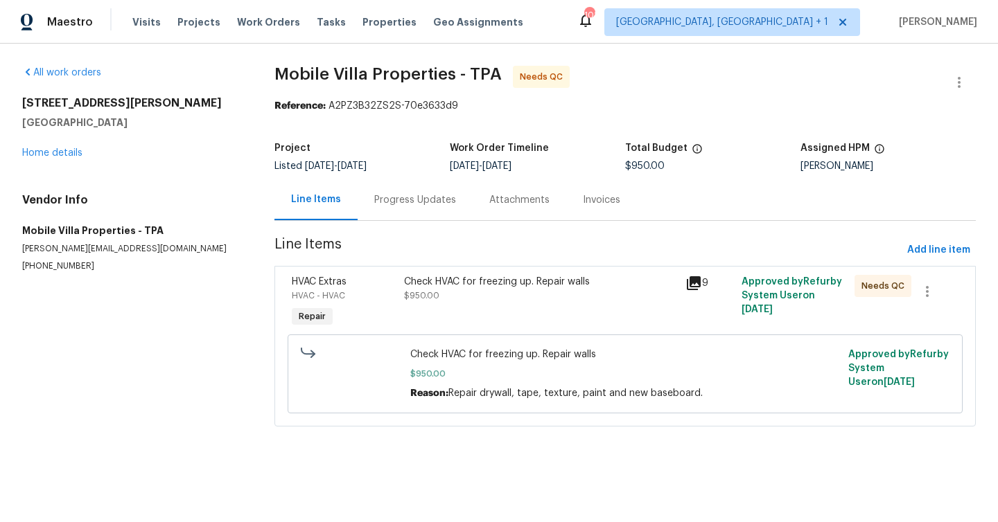
click at [484, 297] on div "Check HVAC for freezing up. Repair walls $950.00" at bounding box center [540, 289] width 273 height 28
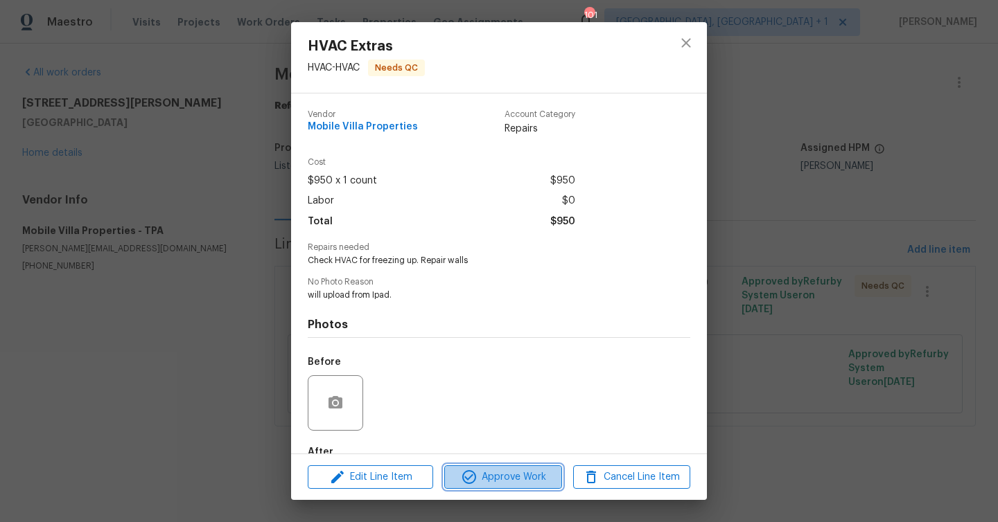
click at [510, 475] on span "Approve Work" at bounding box center [502, 477] width 109 height 17
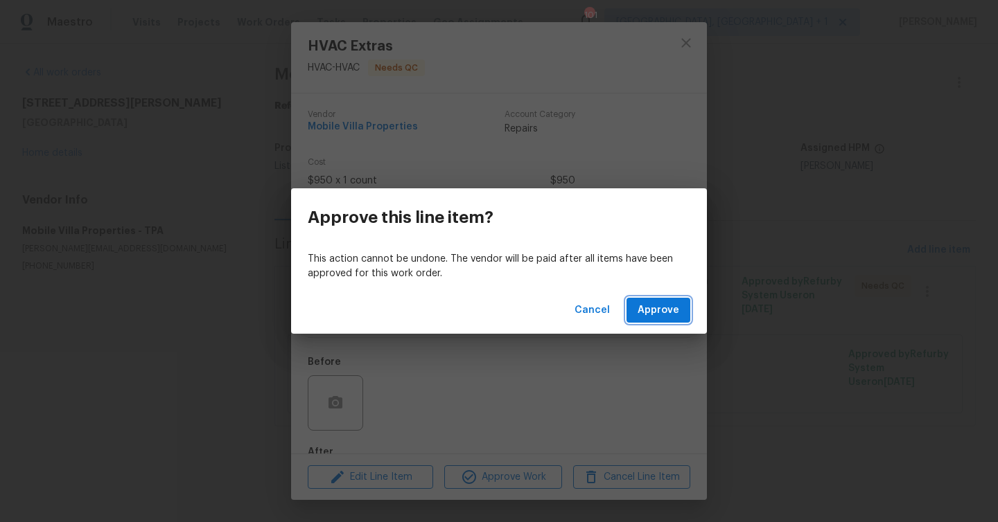
click at [655, 307] on span "Approve" at bounding box center [658, 310] width 42 height 17
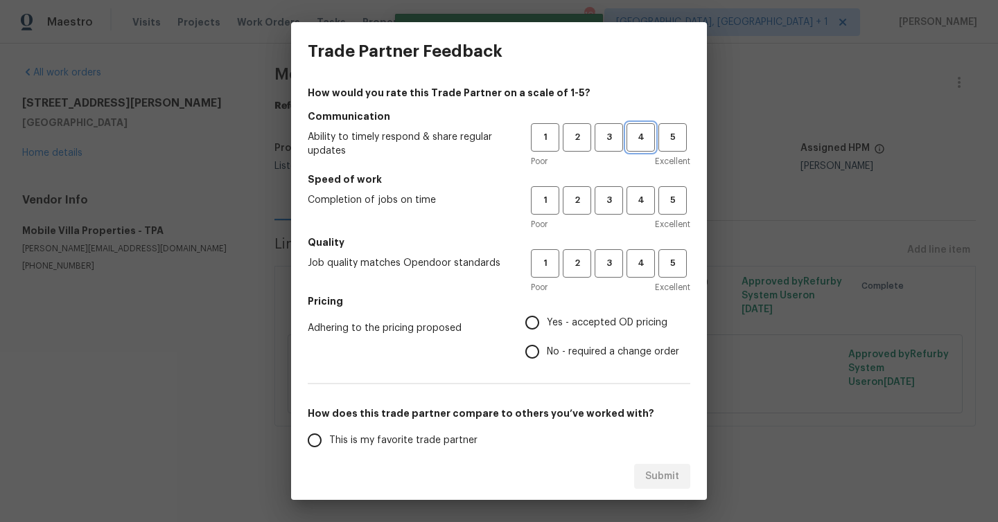
click at [645, 137] on span "4" at bounding box center [641, 138] width 26 height 16
click at [645, 199] on span "4" at bounding box center [641, 201] width 26 height 16
click at [646, 250] on button "4" at bounding box center [640, 263] width 28 height 28
click at [568, 311] on label "Yes - accepted OD pricing" at bounding box center [597, 322] width 161 height 29
click at [547, 311] on input "Yes - accepted OD pricing" at bounding box center [531, 322] width 29 height 29
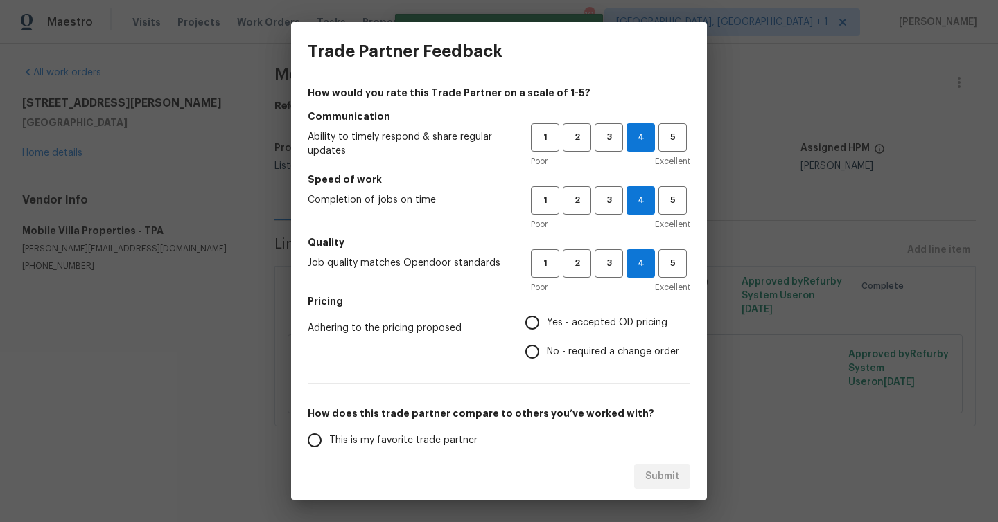
radio input "true"
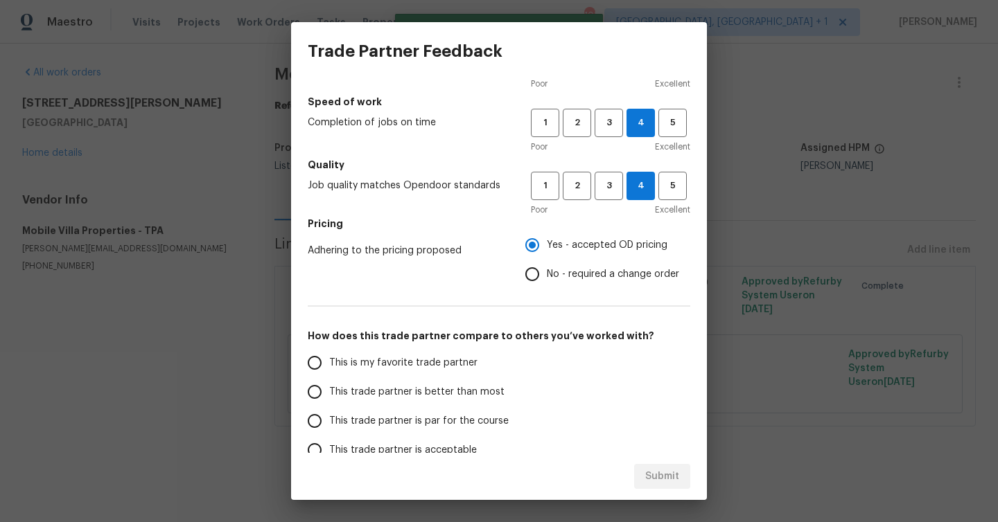
scroll to position [96, 0]
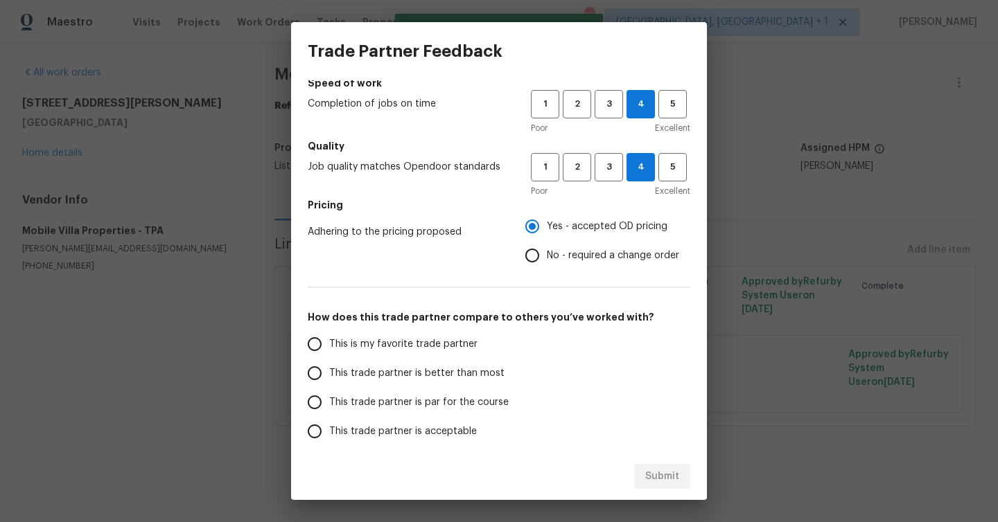
click at [475, 366] on span "This trade partner is better than most" at bounding box center [416, 373] width 175 height 15
click at [329, 366] on input "This trade partner is better than most" at bounding box center [314, 373] width 29 height 29
click at [679, 463] on div "Submit" at bounding box center [499, 477] width 416 height 48
click at [664, 481] on span "Submit" at bounding box center [662, 476] width 34 height 17
radio input "true"
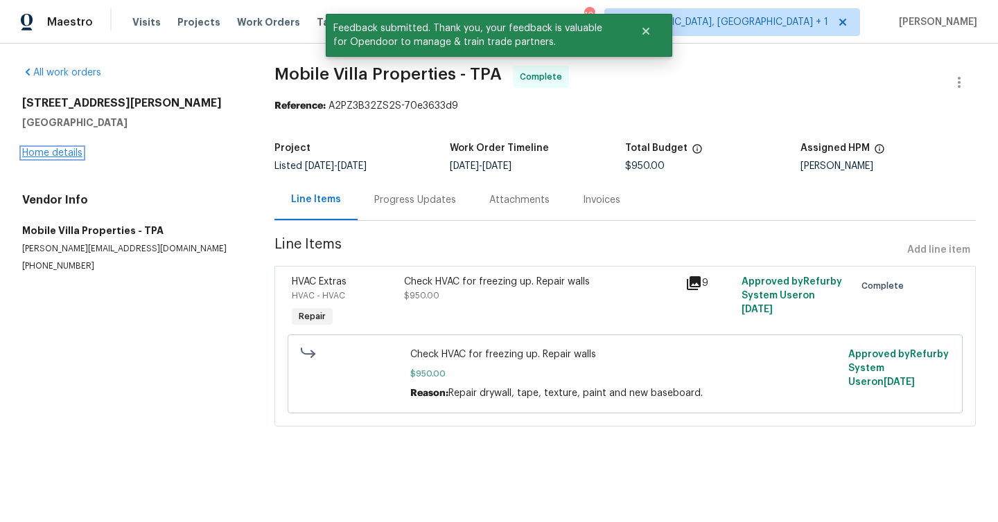
click at [44, 150] on link "Home details" at bounding box center [52, 153] width 60 height 10
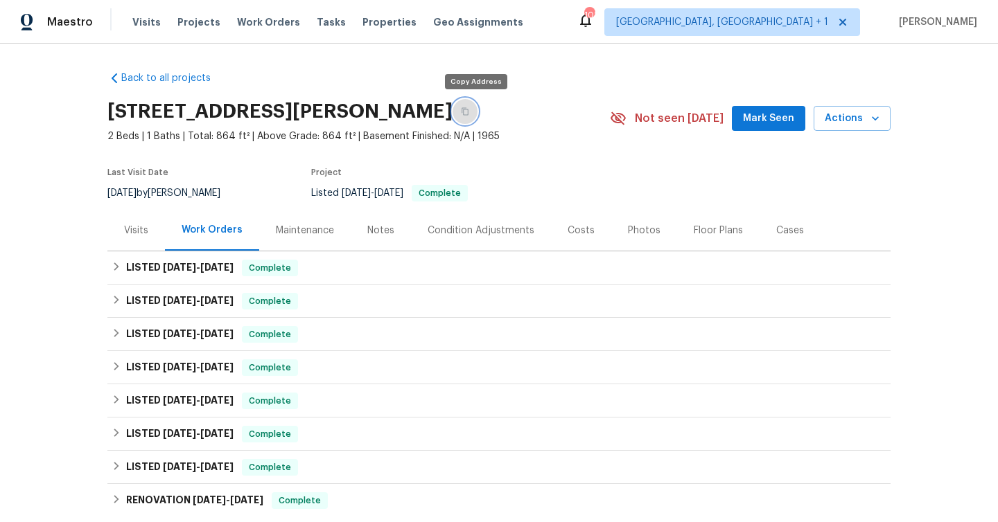
click at [469, 112] on icon "button" at bounding box center [465, 111] width 8 height 8
